Goal: Information Seeking & Learning: Learn about a topic

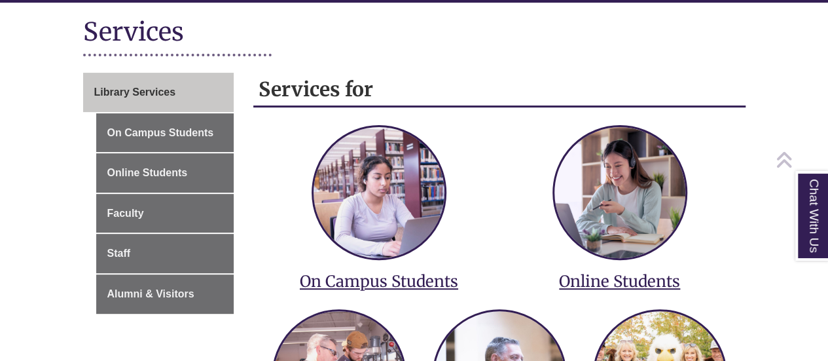
scroll to position [160, 0]
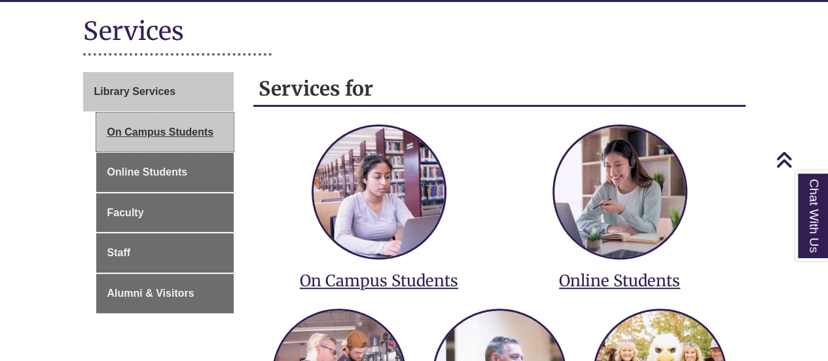
click at [173, 128] on link "On Campus Students" at bounding box center [165, 132] width 138 height 39
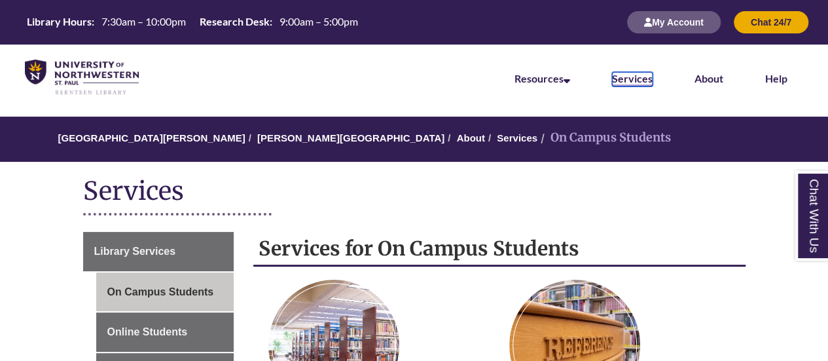
click at [625, 77] on link "Services" at bounding box center [632, 79] width 41 height 14
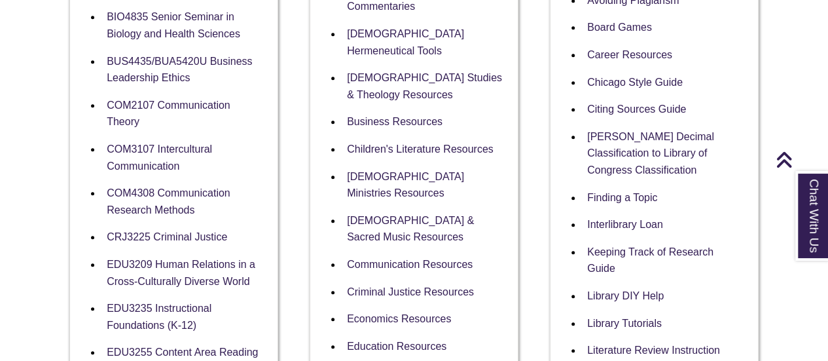
scroll to position [424, 0]
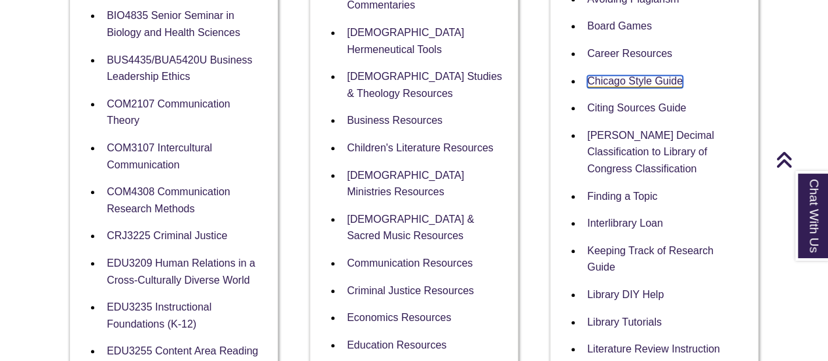
click at [609, 82] on link "Chicago Style Guide" at bounding box center [635, 81] width 96 height 12
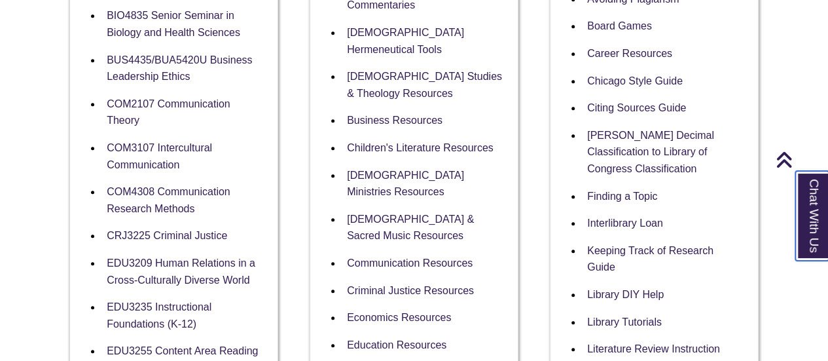
scroll to position [457, 0]
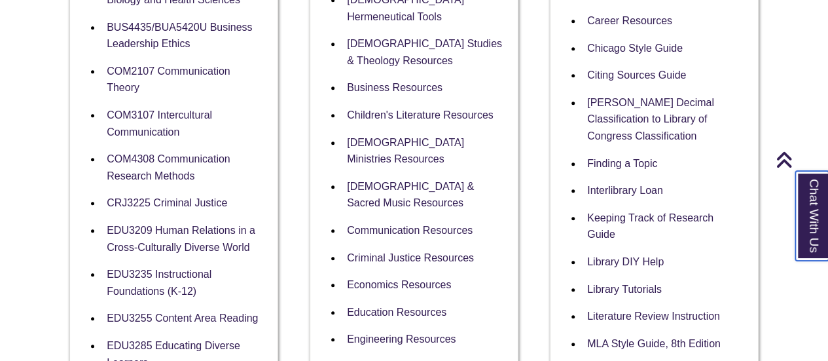
click at [805, 224] on link "Chat With Us" at bounding box center [811, 216] width 33 height 90
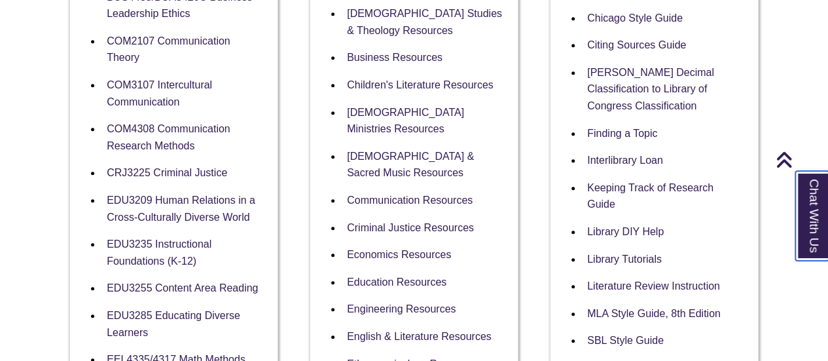
scroll to position [487, 0]
click at [593, 234] on link "Library DIY Help" at bounding box center [625, 232] width 77 height 12
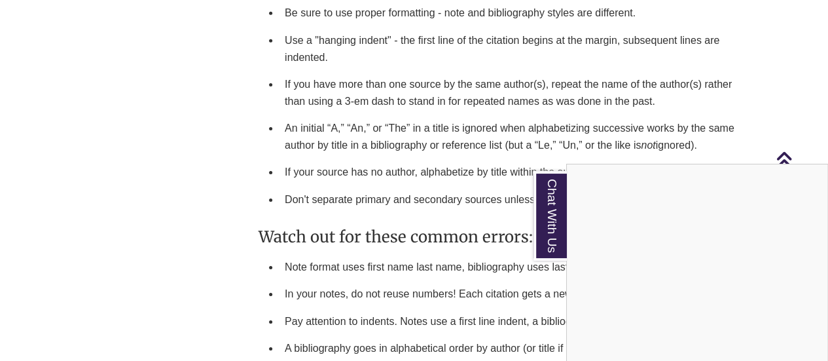
scroll to position [2094, 0]
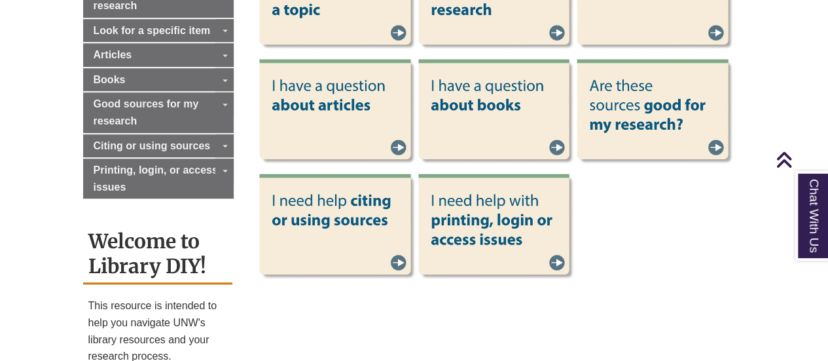
scroll to position [499, 0]
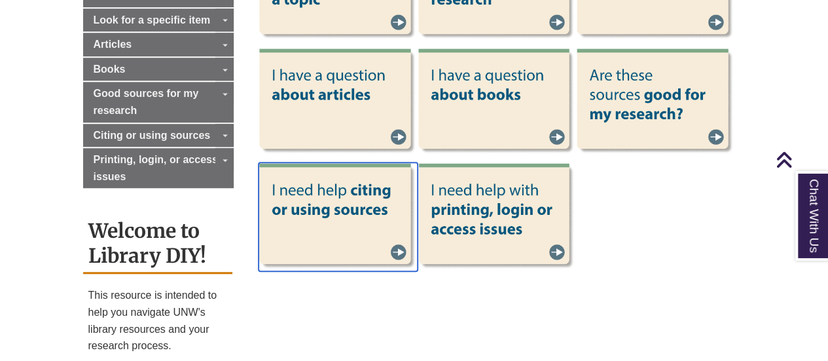
click at [398, 252] on img at bounding box center [338, 216] width 159 height 108
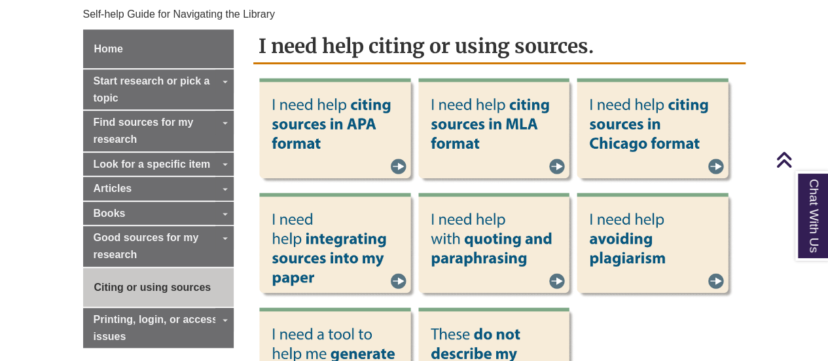
scroll to position [356, 0]
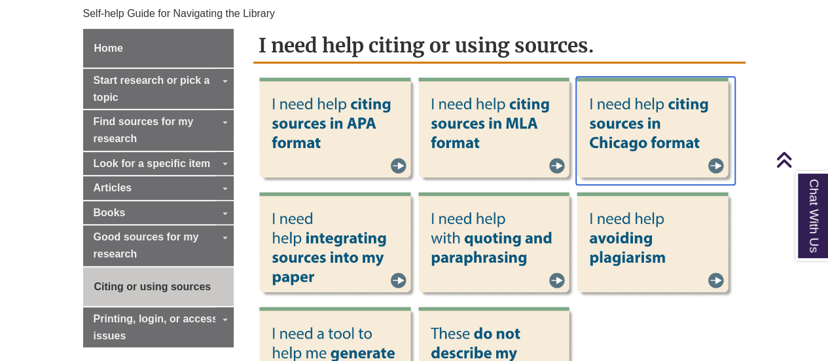
click at [717, 162] on img at bounding box center [655, 131] width 159 height 108
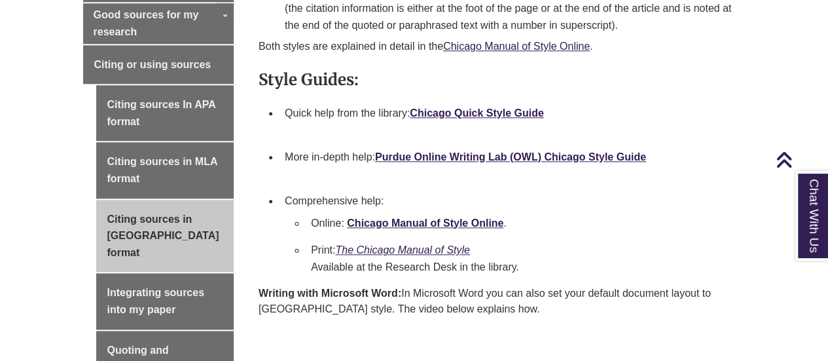
scroll to position [645, 0]
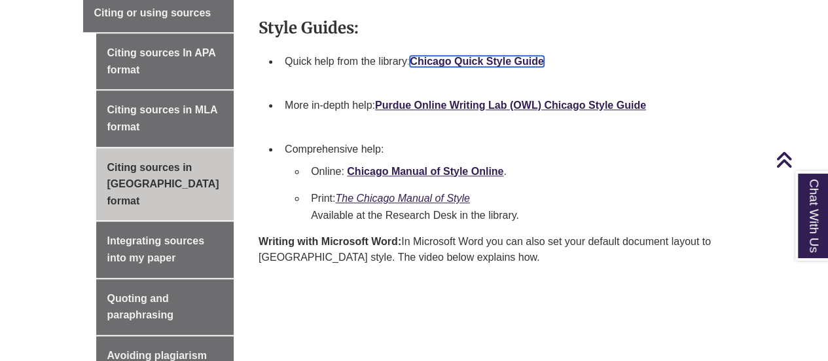
click at [448, 56] on link "Chicago Quick Style Guide" at bounding box center [477, 61] width 134 height 11
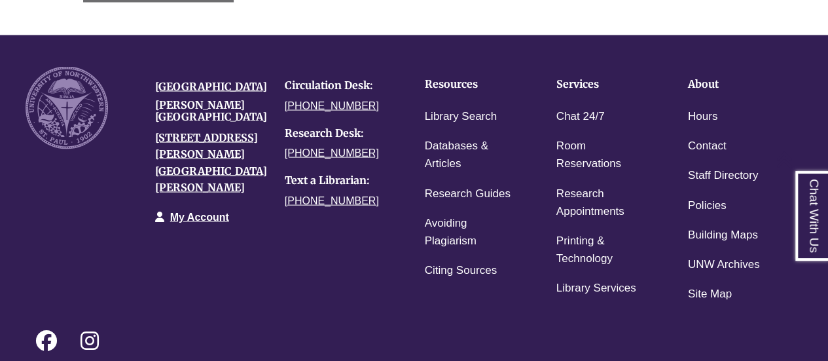
scroll to position [1254, 0]
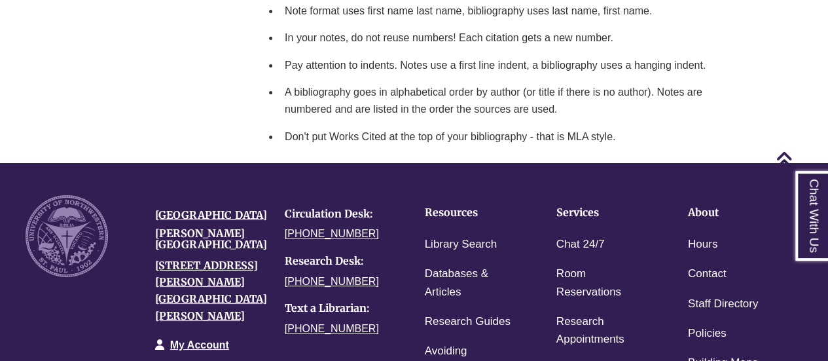
scroll to position [2524, 0]
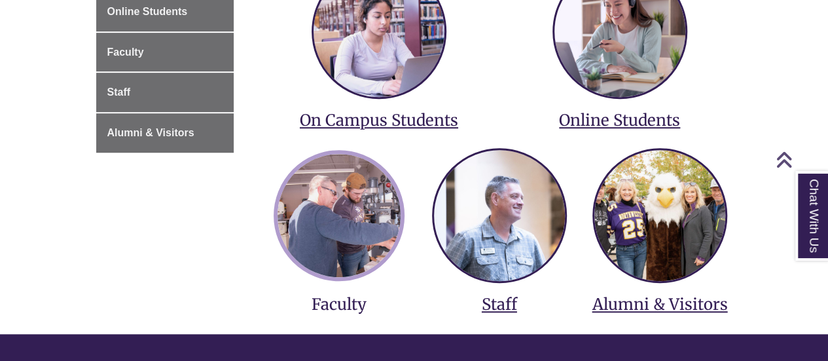
scroll to position [320, 0]
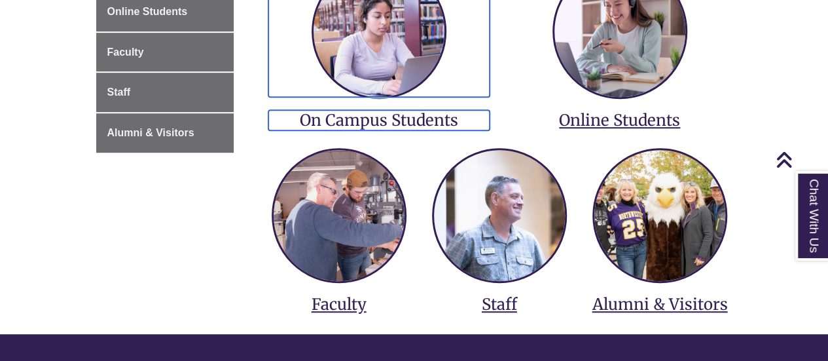
click at [390, 117] on h3 "On Campus Students" at bounding box center [378, 120] width 221 height 20
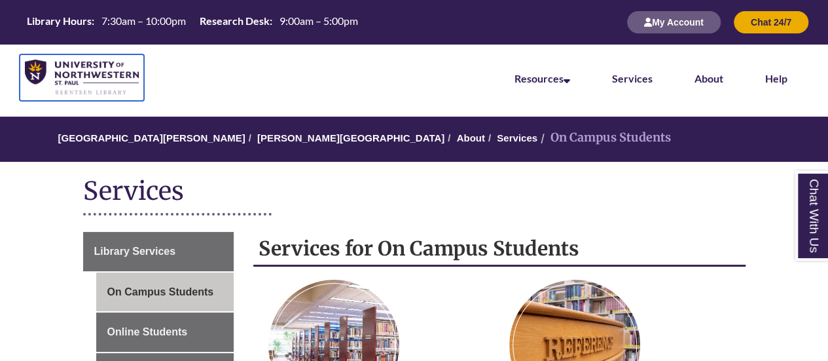
click at [92, 78] on img at bounding box center [82, 78] width 114 height 36
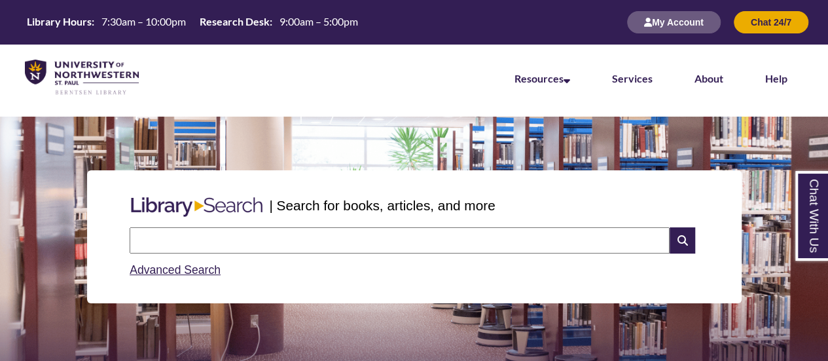
click at [243, 231] on input "text" at bounding box center [400, 240] width 540 height 26
click at [173, 266] on link "Advanced Search" at bounding box center [175, 269] width 91 height 13
